Goal: Navigation & Orientation: Find specific page/section

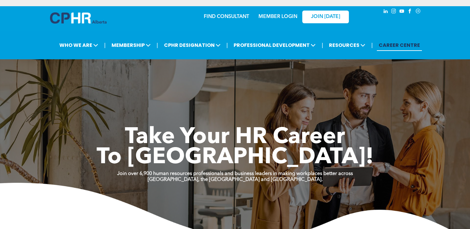
click at [272, 16] on link "MEMBER LOGIN" at bounding box center [277, 16] width 39 height 5
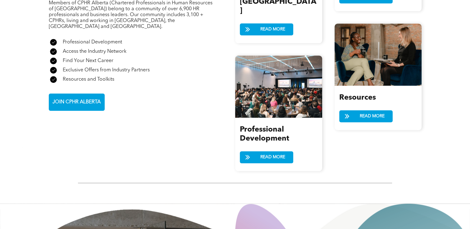
scroll to position [763, 0]
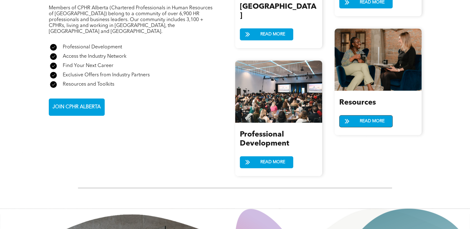
click at [371, 120] on span "READ MORE" at bounding box center [371, 120] width 29 height 11
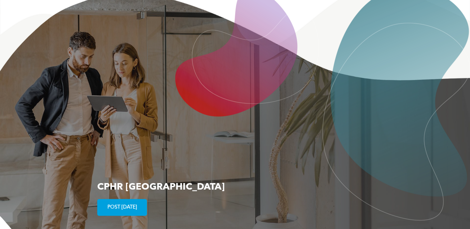
scroll to position [979, 0]
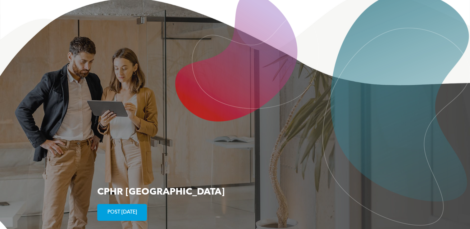
click at [110, 206] on span "POST TODAY" at bounding box center [122, 212] width 34 height 12
